Goal: Task Accomplishment & Management: Complete application form

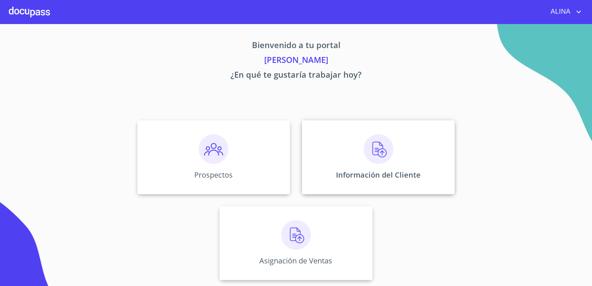
click at [343, 154] on div "Información del Cliente" at bounding box center [378, 157] width 153 height 74
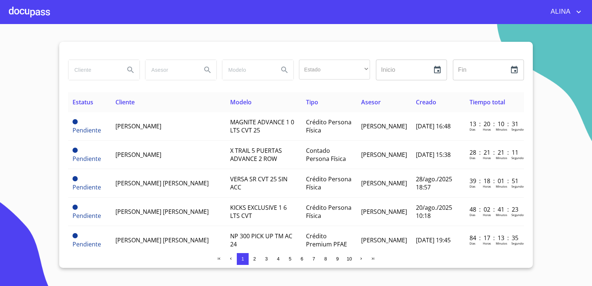
click at [100, 74] on input "search" at bounding box center [93, 70] width 50 height 20
type input "[PERSON_NAME]"
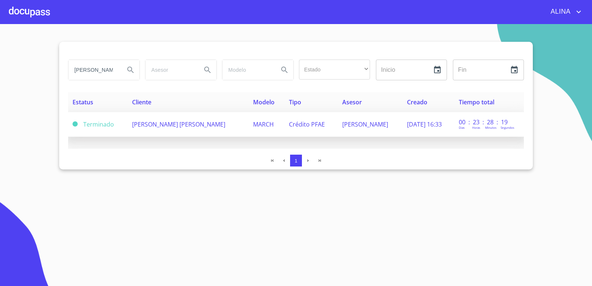
click at [175, 128] on span "[PERSON_NAME] [PERSON_NAME]" at bounding box center [178, 124] width 93 height 8
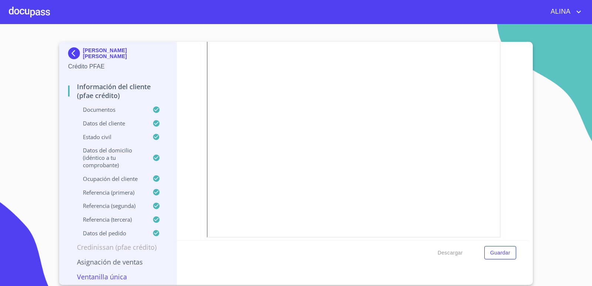
scroll to position [222, 0]
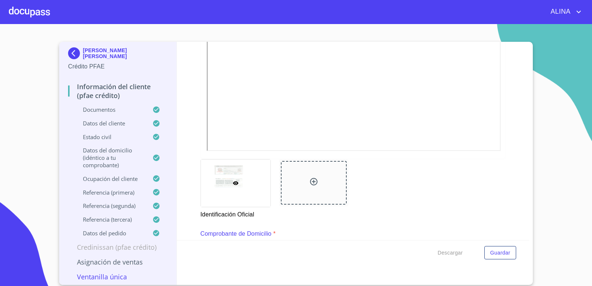
click at [310, 182] on icon at bounding box center [313, 181] width 7 height 7
